Goal: Task Accomplishment & Management: Manage account settings

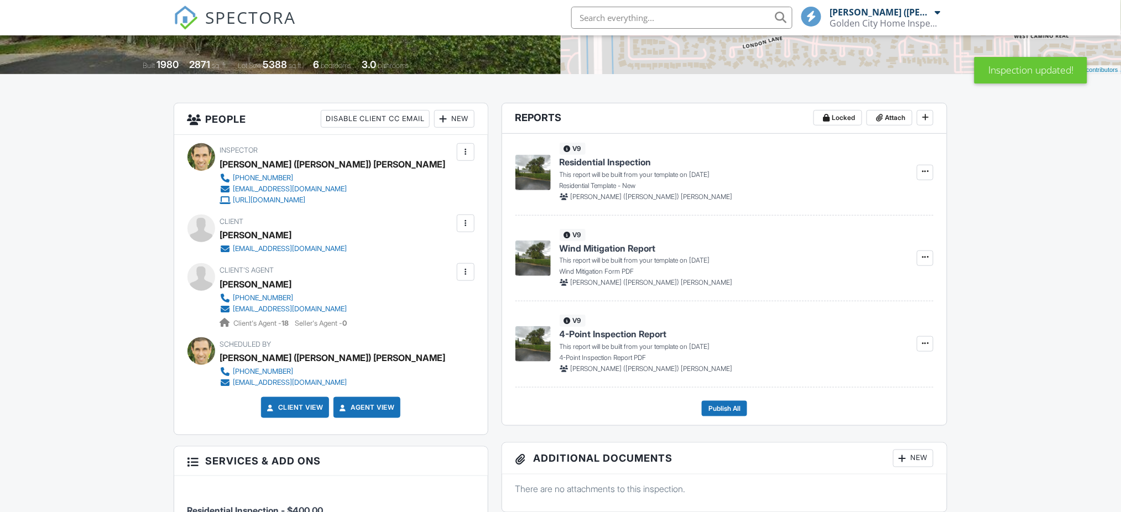
click at [466, 224] on div at bounding box center [465, 223] width 11 height 11
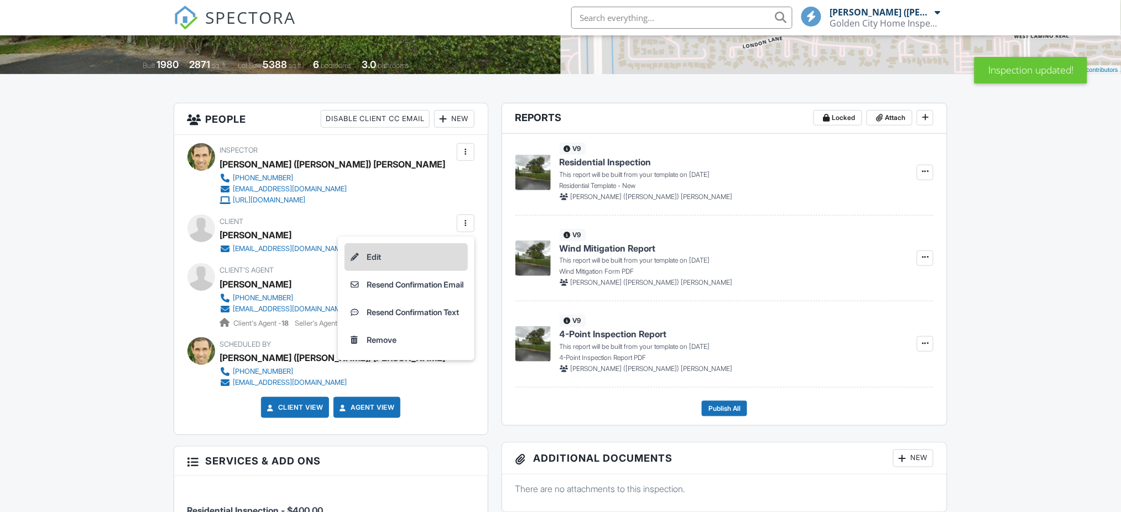
click at [376, 257] on li "Edit" at bounding box center [405, 257] width 123 height 28
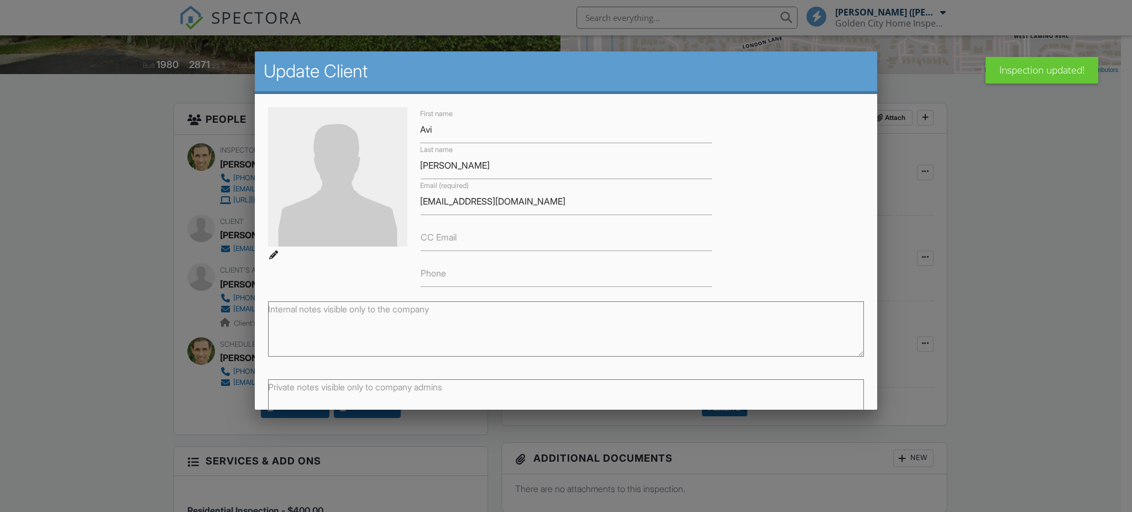
click at [430, 271] on label "Phone" at bounding box center [432, 273] width 25 height 12
click at [430, 271] on input "Phone" at bounding box center [565, 273] width 291 height 27
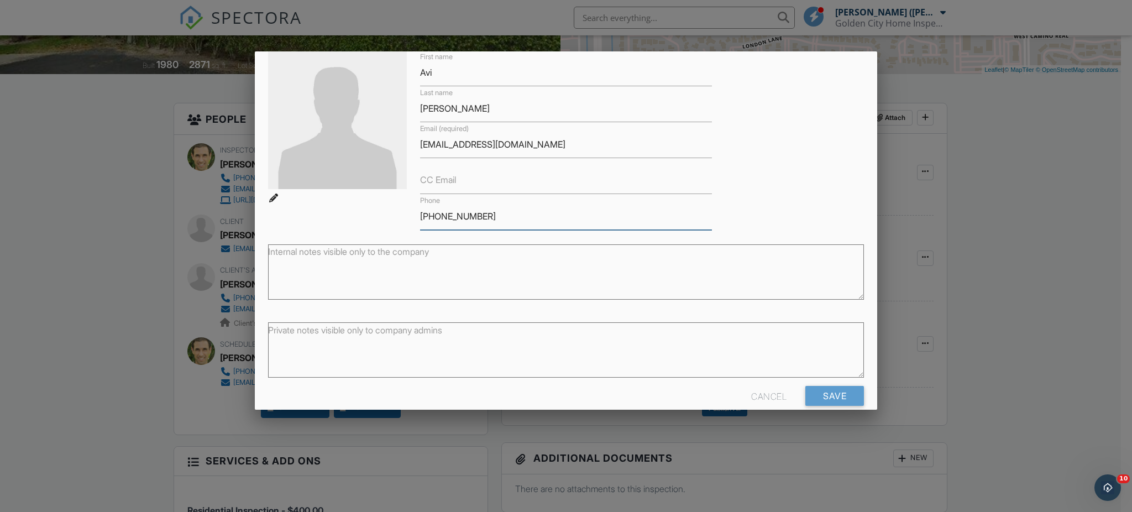
scroll to position [74, 0]
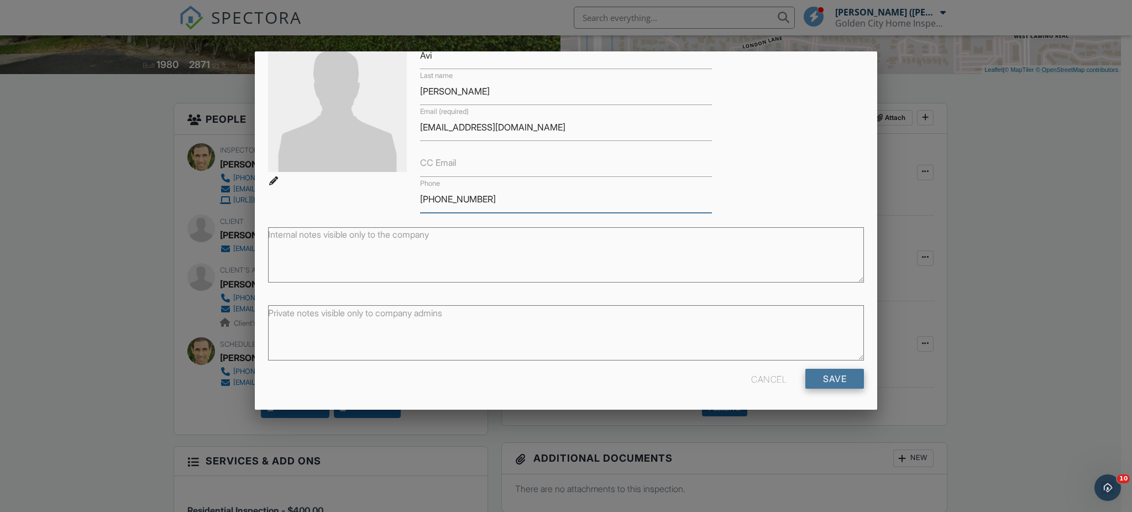
type input "[PHONE_NUMBER]"
click at [848, 376] on input "Save" at bounding box center [835, 379] width 59 height 20
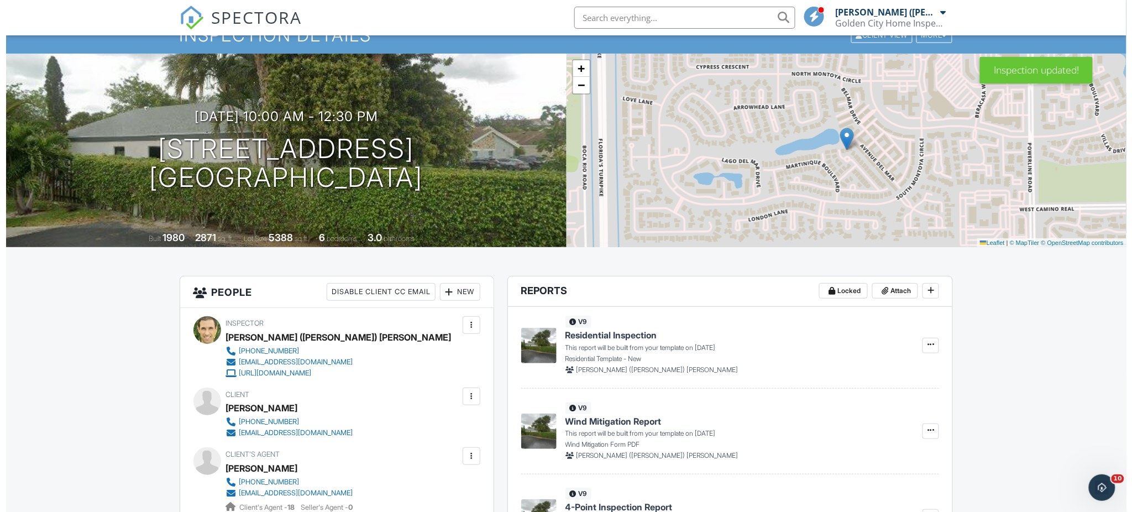
scroll to position [269, 0]
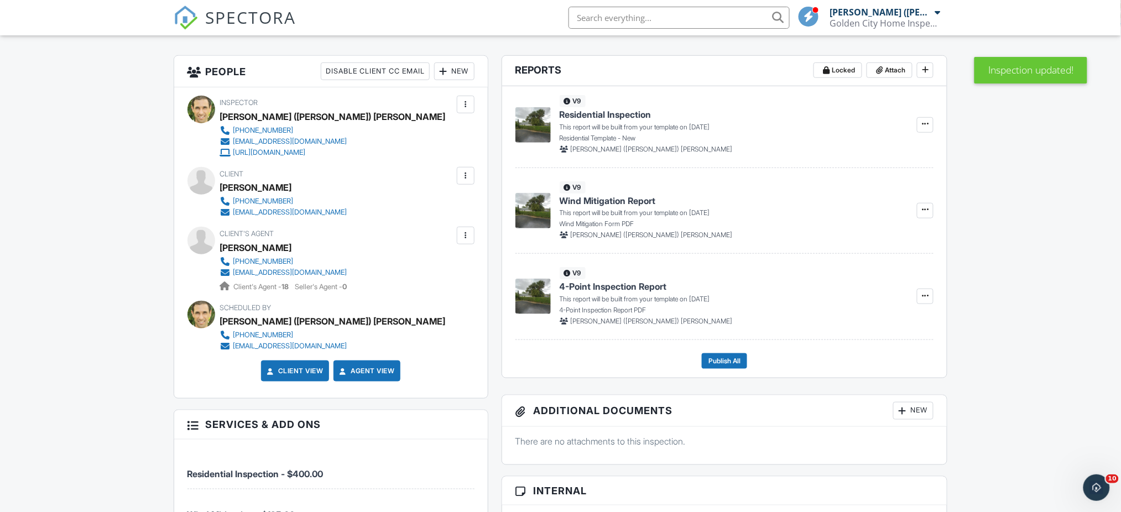
click at [471, 177] on div at bounding box center [465, 175] width 11 height 11
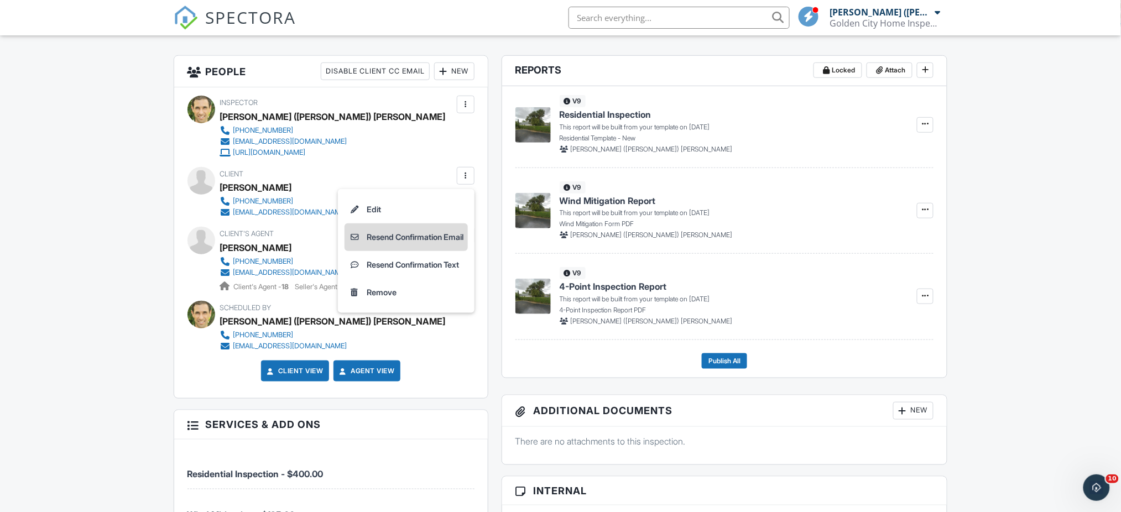
click at [438, 234] on li "Resend Confirmation Email" at bounding box center [405, 237] width 123 height 28
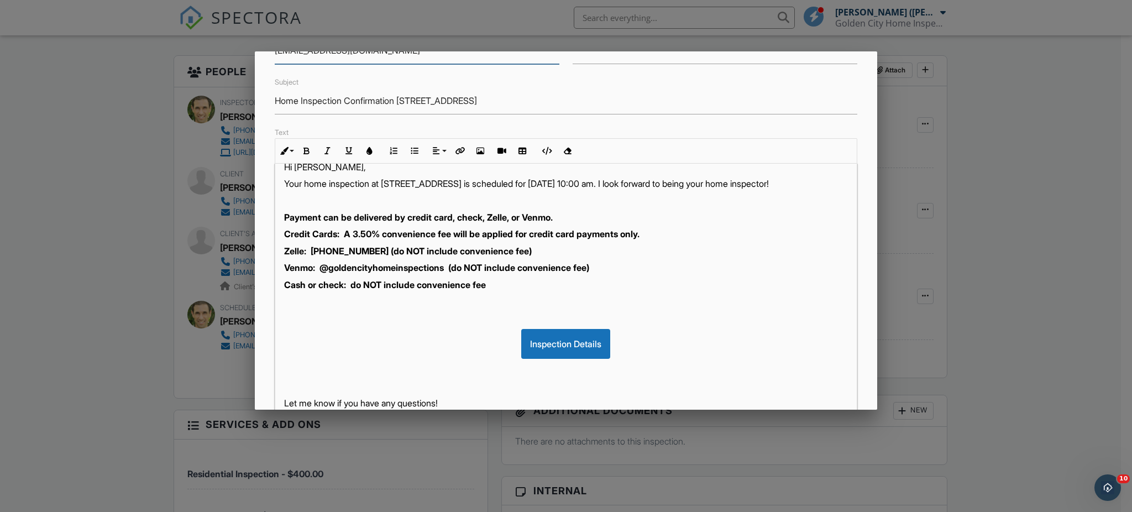
scroll to position [184, 0]
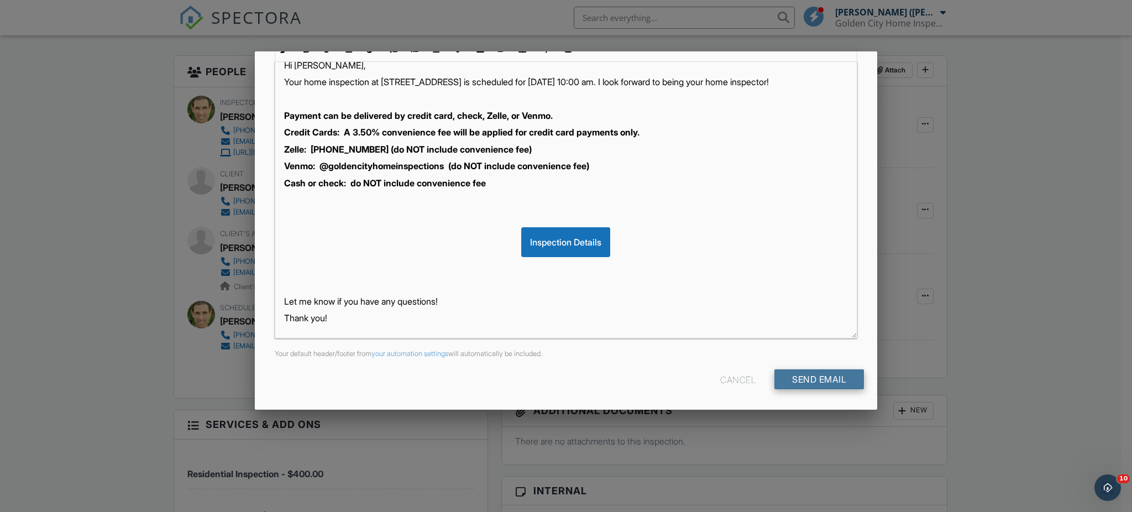
click at [785, 375] on input "Send Email" at bounding box center [820, 379] width 90 height 20
